Goal: Transaction & Acquisition: Purchase product/service

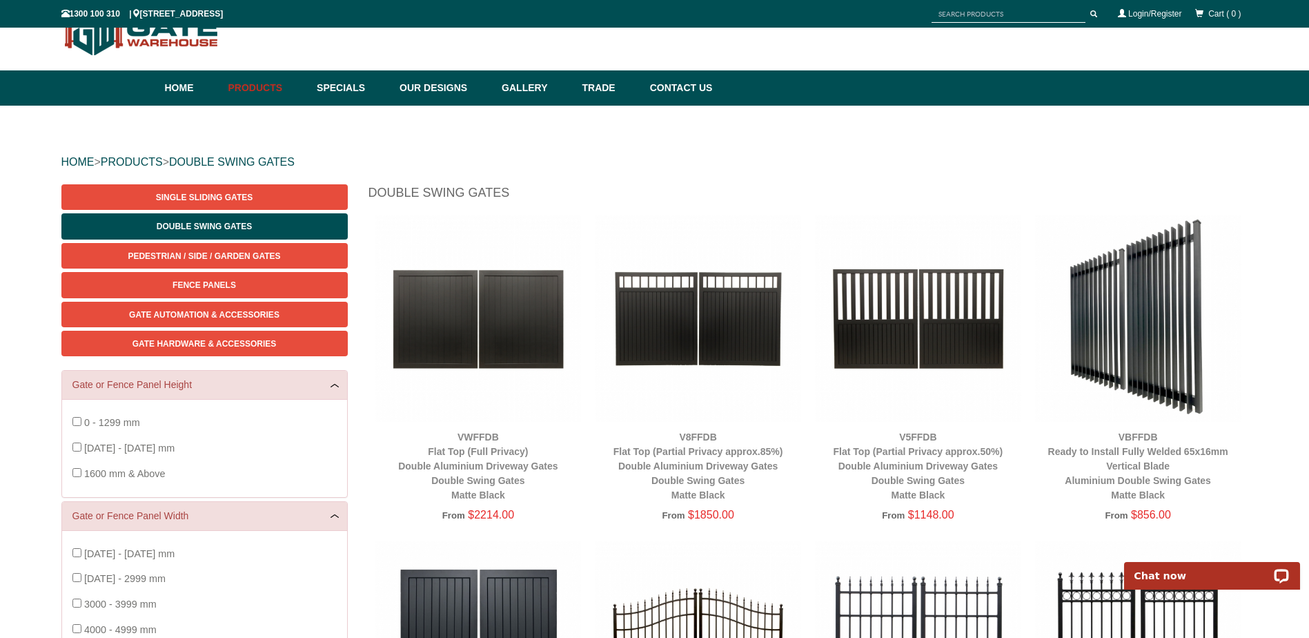
click at [667, 315] on img at bounding box center [698, 318] width 206 height 206
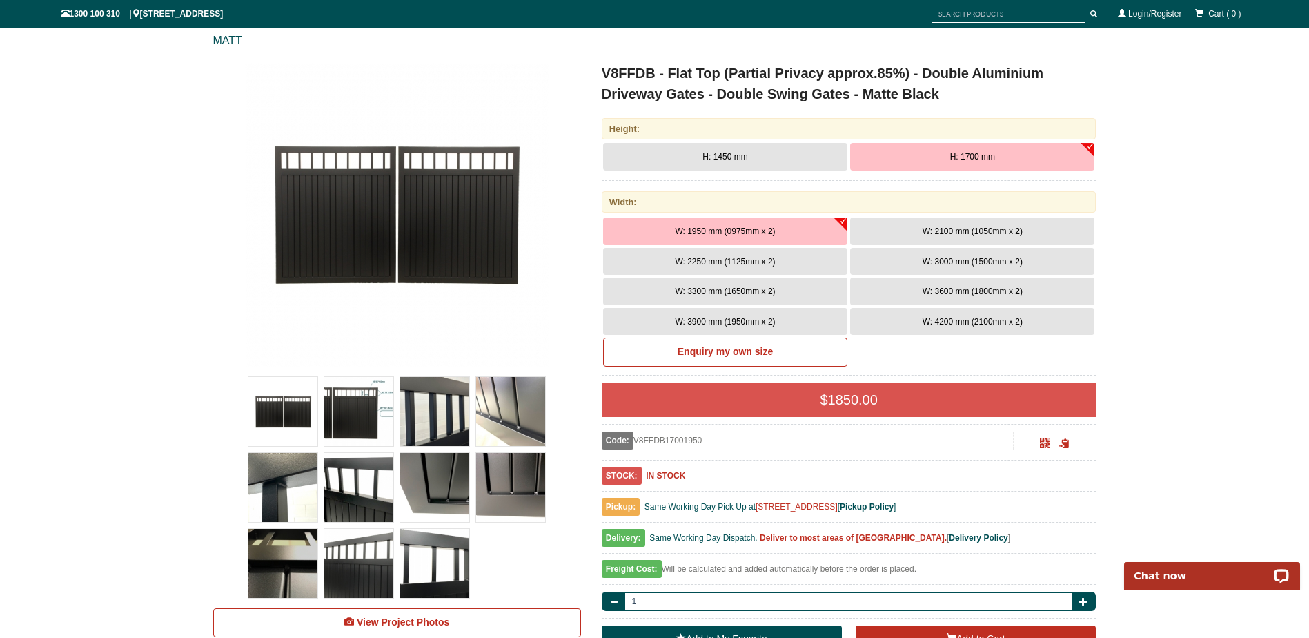
scroll to position [104, 0]
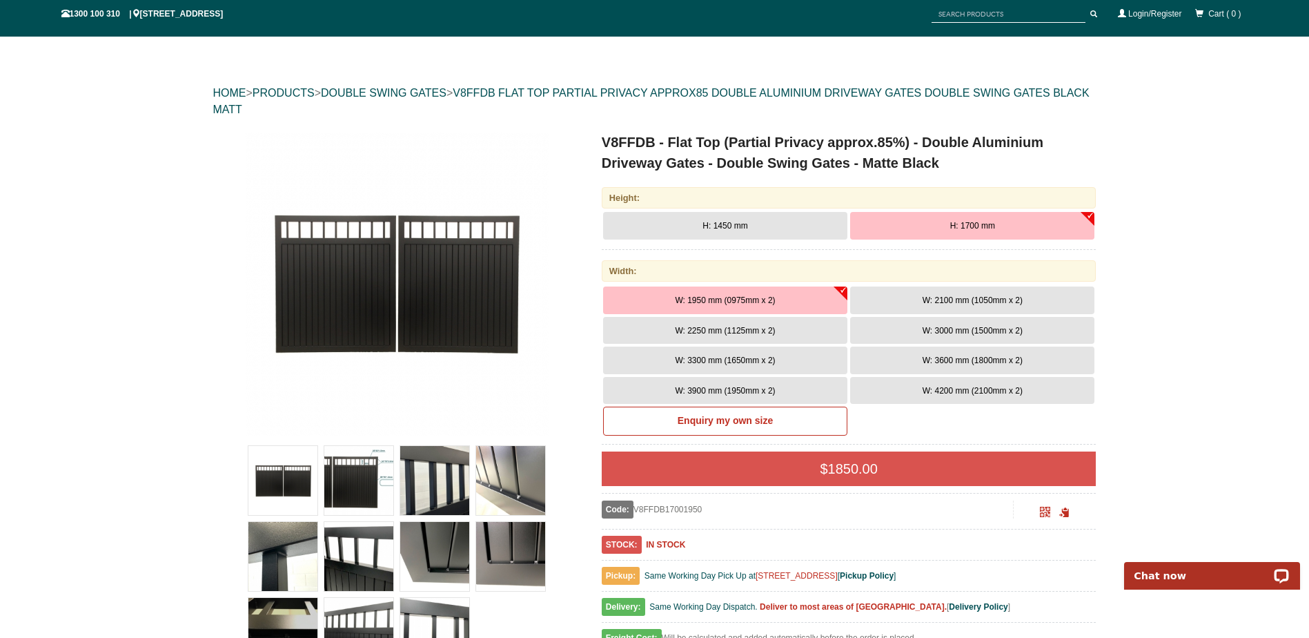
click at [947, 237] on button "H: 1700 mm" at bounding box center [972, 226] width 244 height 28
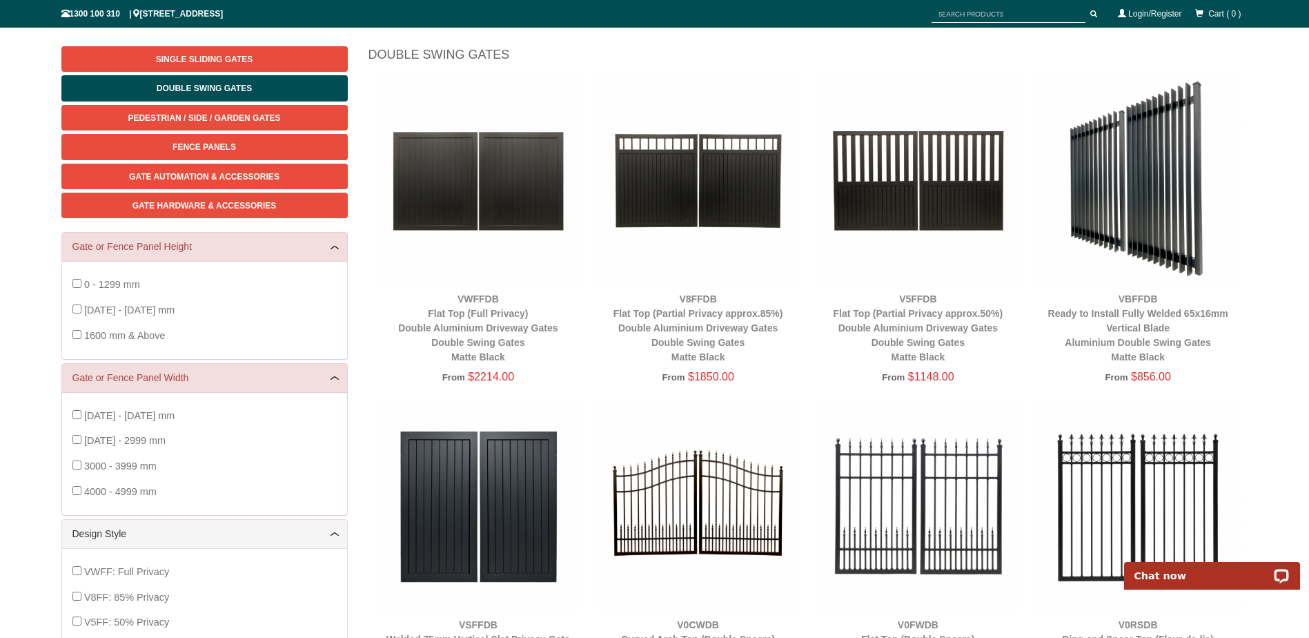
scroll to position [311, 0]
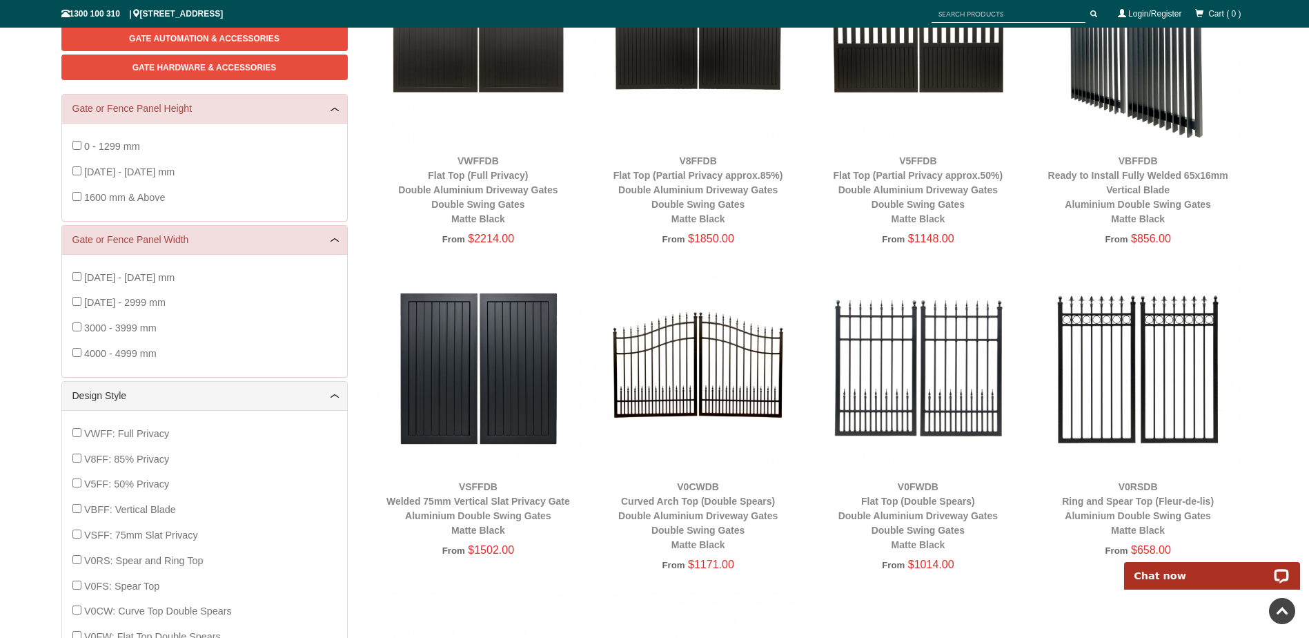
click at [507, 380] on img at bounding box center [478, 368] width 206 height 206
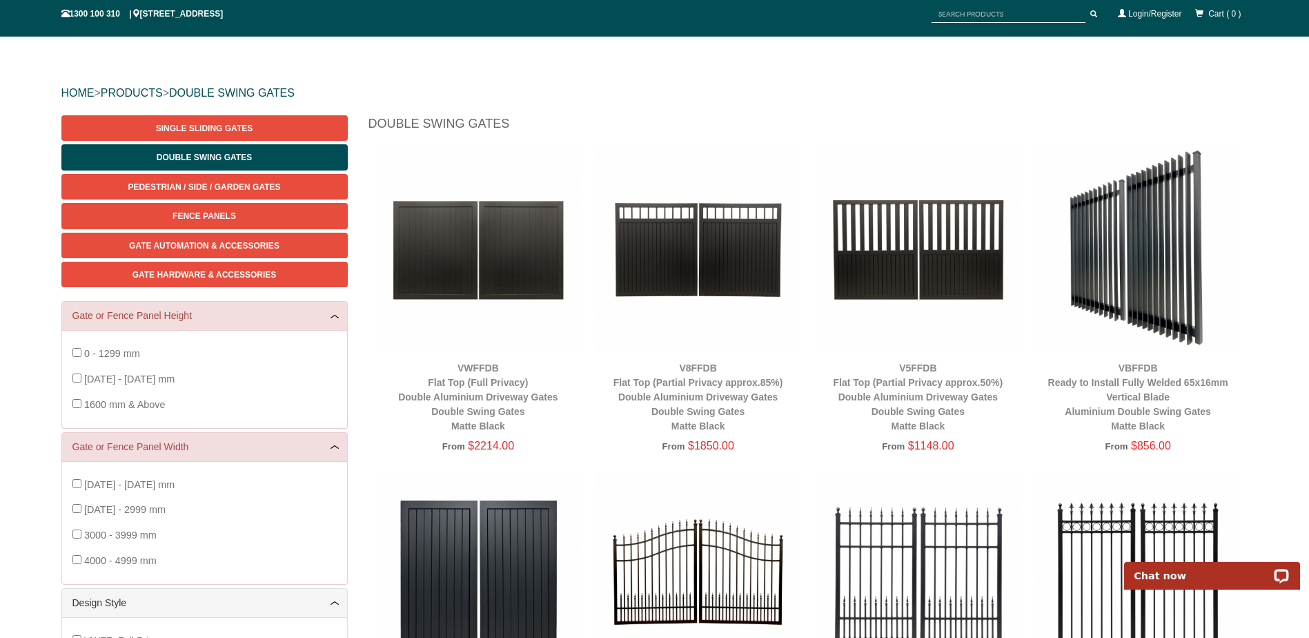
click at [505, 236] on img at bounding box center [478, 249] width 206 height 206
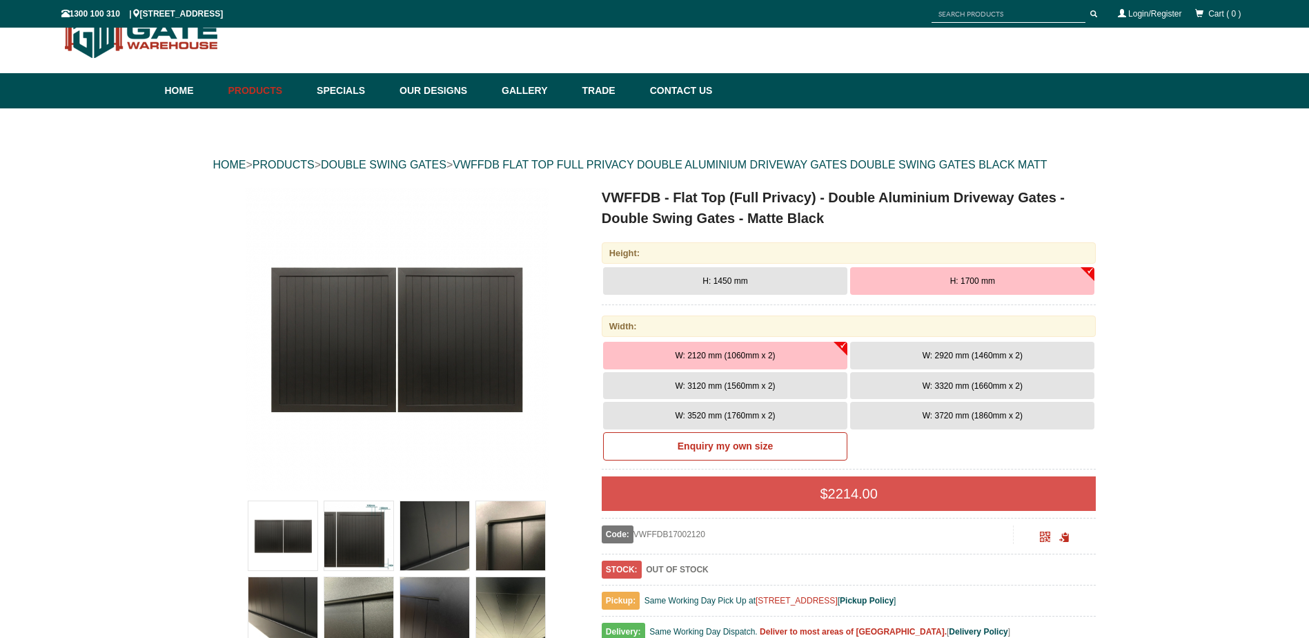
scroll to position [35, 0]
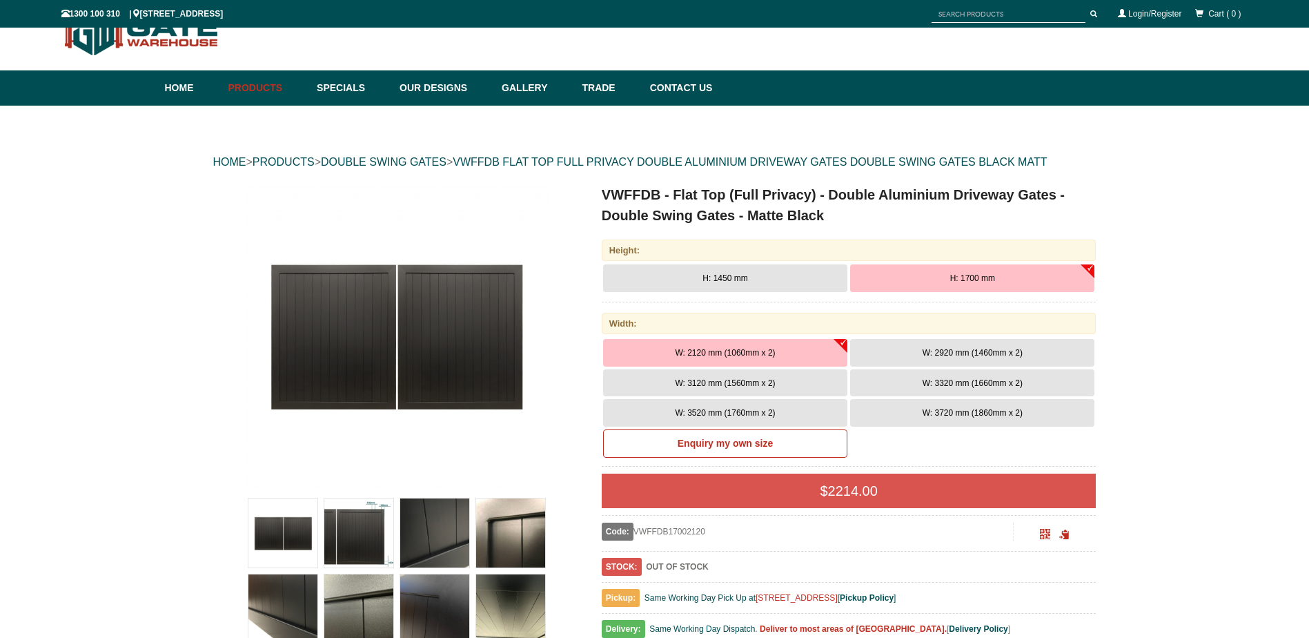
click at [1004, 277] on button "H: 1700 mm" at bounding box center [972, 278] width 244 height 28
click at [728, 384] on span "W: 3120 mm (1560mm x 2)" at bounding box center [725, 383] width 100 height 10
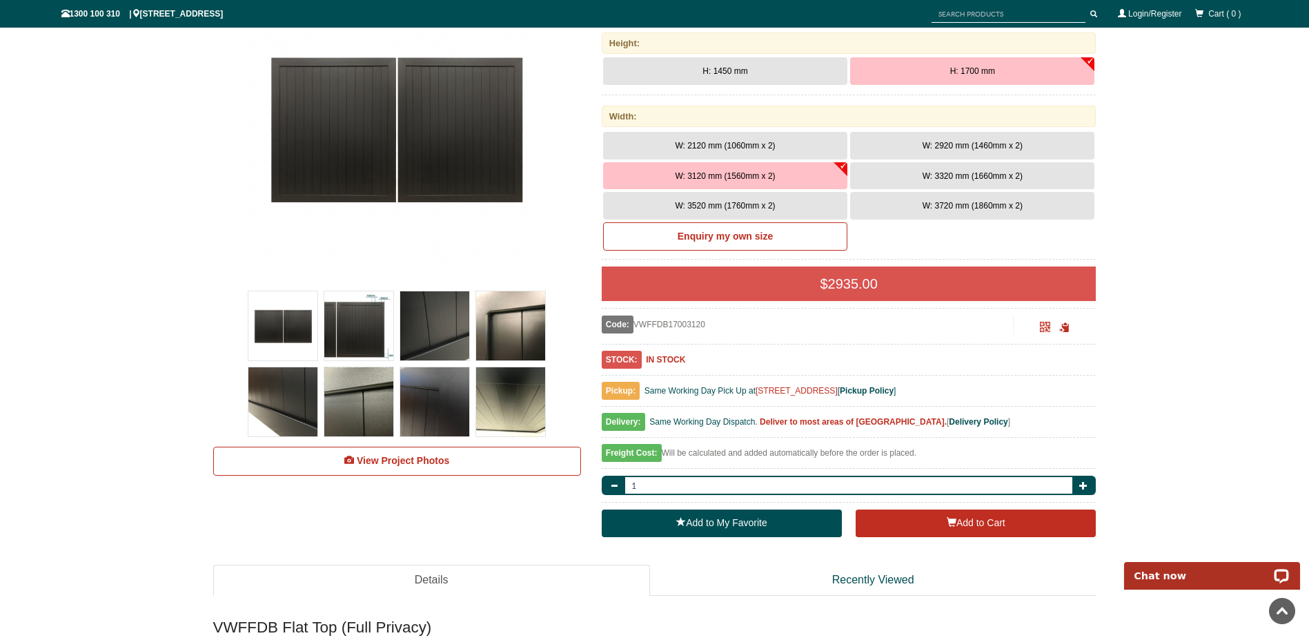
scroll to position [35, 0]
